Goal: Transaction & Acquisition: Purchase product/service

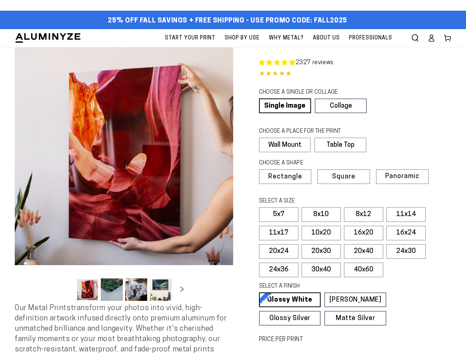
select select "**********"
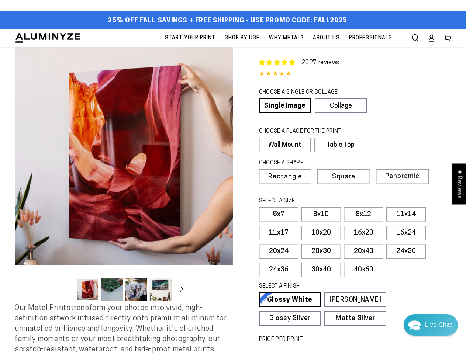
click at [233, 177] on button "Open media 1 in modal" at bounding box center [124, 156] width 218 height 218
click at [415, 38] on img "Media gallery" at bounding box center [232, 237] width 503 height 503
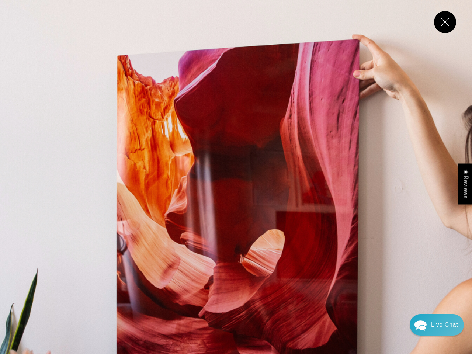
click at [124, 156] on img "Media gallery" at bounding box center [236, 236] width 472 height 472
click at [87, 289] on img "Media gallery" at bounding box center [236, 236] width 472 height 472
click at [112, 289] on img "Media gallery" at bounding box center [236, 236] width 472 height 472
click at [136, 289] on img "Media gallery" at bounding box center [236, 236] width 472 height 472
click at [160, 289] on img "Media gallery" at bounding box center [236, 236] width 472 height 472
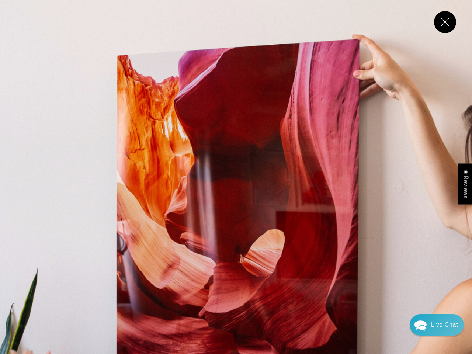
click at [209, 289] on img "Media gallery" at bounding box center [236, 236] width 472 height 472
click at [452, 289] on img "Media gallery" at bounding box center [236, 236] width 472 height 472
click at [66, 292] on img "Media gallery" at bounding box center [236, 236] width 472 height 472
